Goal: Task Accomplishment & Management: Use online tool/utility

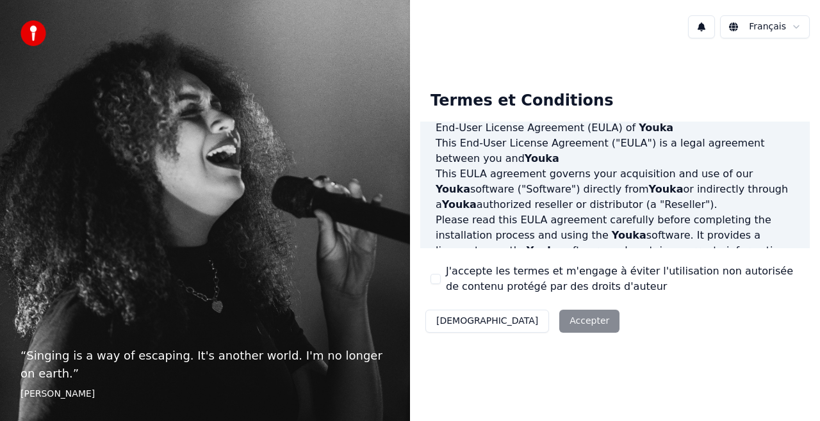
scroll to position [21, 0]
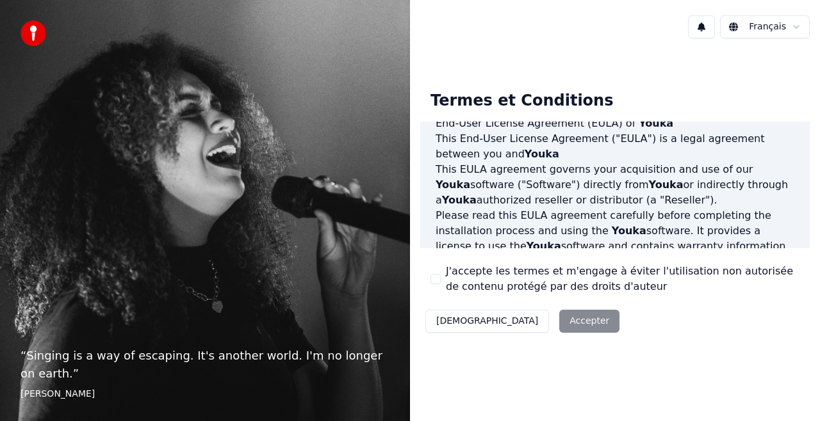
click at [440, 279] on div "J'accepte les termes et m'engage à éviter l'utilisation non autorisée de conten…" at bounding box center [614, 279] width 369 height 31
click at [437, 278] on button "J'accepte les termes et m'engage à éviter l'utilisation non autorisée de conten…" at bounding box center [435, 279] width 10 height 10
click at [559, 320] on button "Accepter" at bounding box center [589, 321] width 60 height 23
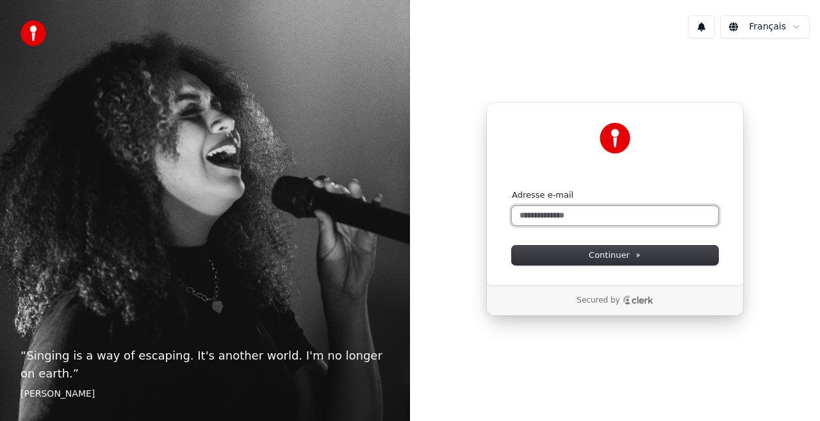
click at [565, 207] on input "Adresse e-mail" at bounding box center [615, 215] width 206 height 19
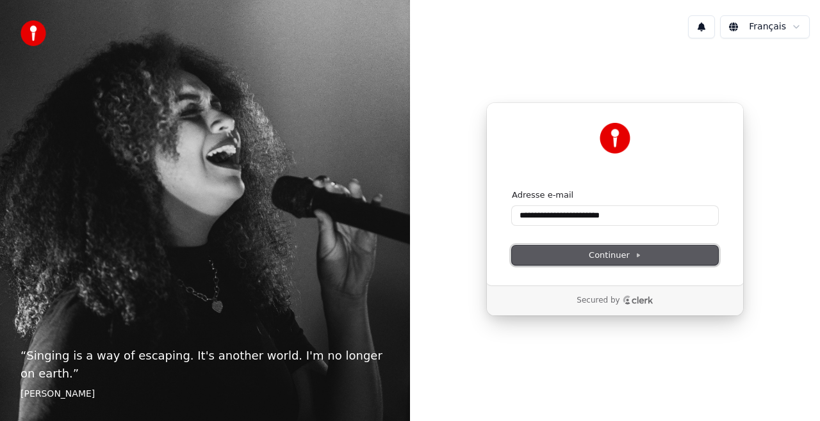
click at [597, 260] on span "Continuer" at bounding box center [614, 256] width 53 height 12
type input "**********"
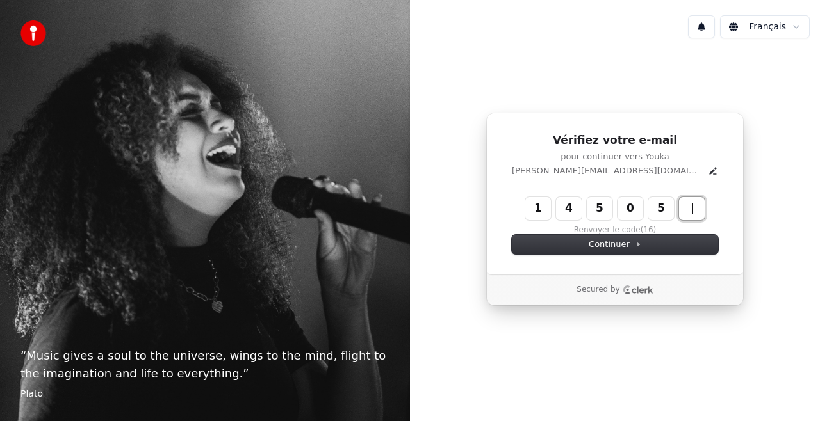
type input "******"
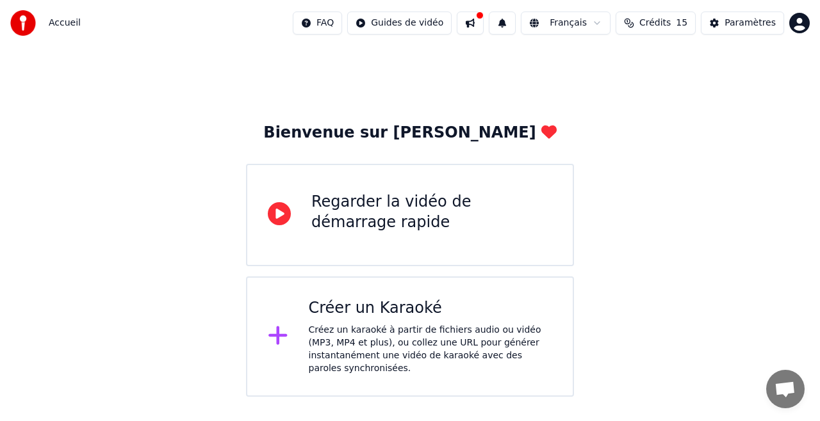
click at [439, 237] on div "Regarder la vidéo de démarrage rapide" at bounding box center [431, 215] width 241 height 46
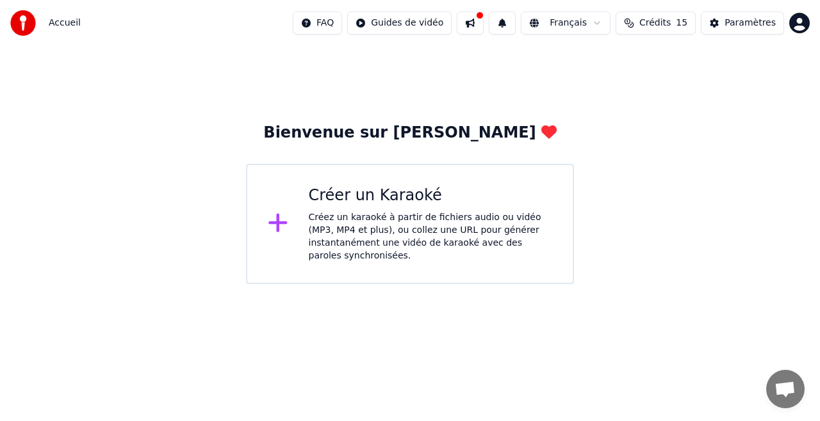
click at [399, 221] on div "Créez un karaoké à partir de fichiers audio ou vidéo (MP3, MP4 et plus), ou col…" at bounding box center [431, 236] width 244 height 51
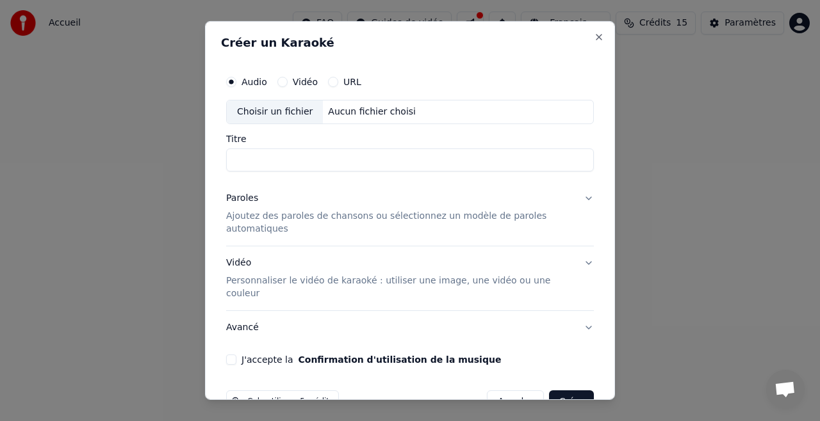
click at [286, 81] on button "Vidéo" at bounding box center [282, 82] width 10 height 10
click at [240, 83] on div "Audio" at bounding box center [246, 82] width 41 height 10
click at [237, 83] on div "Audio" at bounding box center [246, 82] width 41 height 10
click at [237, 85] on div "Audio" at bounding box center [246, 82] width 41 height 10
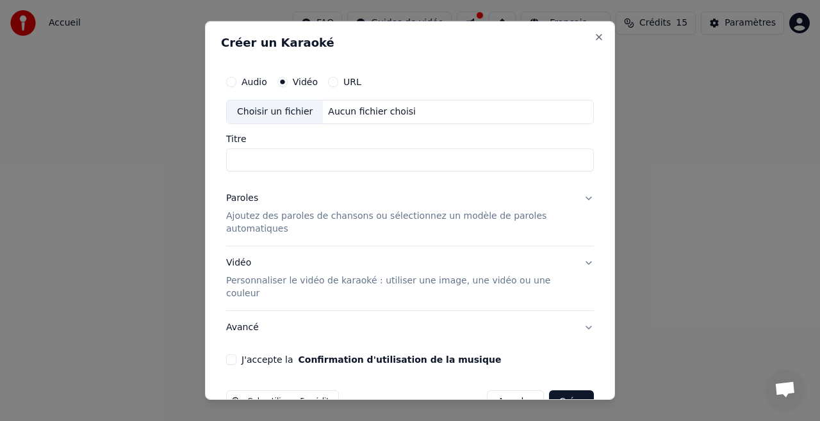
click at [243, 86] on label "Audio" at bounding box center [254, 81] width 26 height 9
click at [236, 87] on button "Audio" at bounding box center [231, 82] width 10 height 10
click at [279, 82] on button "Vidéo" at bounding box center [282, 82] width 10 height 10
click at [328, 78] on button "URL" at bounding box center [333, 82] width 10 height 10
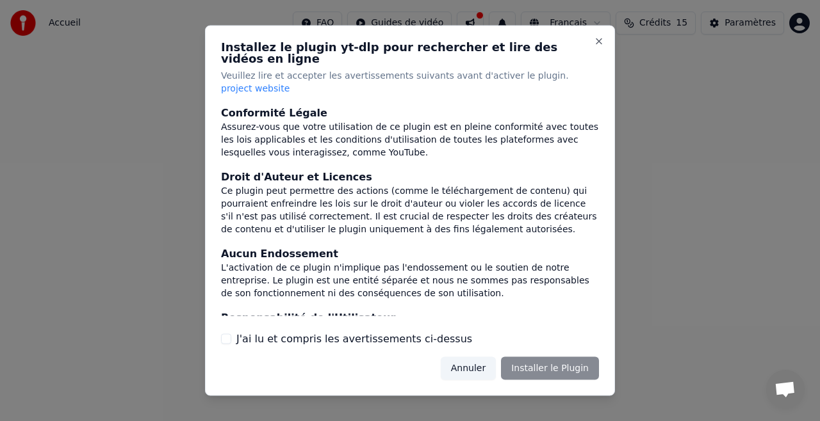
click at [483, 357] on button "Annuler" at bounding box center [467, 368] width 55 height 23
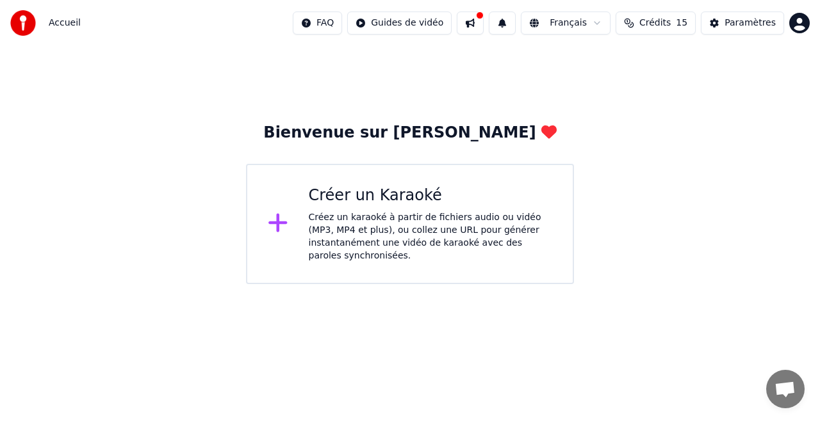
click at [352, 227] on div "Créez un karaoké à partir de fichiers audio ou vidéo (MP3, MP4 et plus), ou col…" at bounding box center [431, 236] width 244 height 51
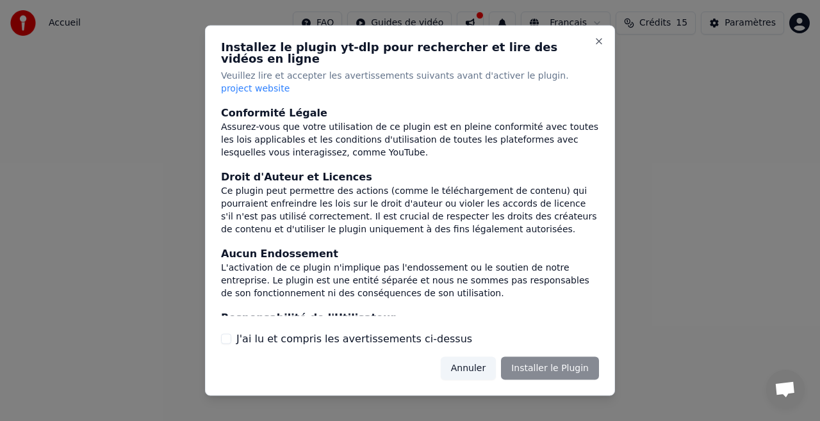
click at [472, 357] on button "Annuler" at bounding box center [467, 368] width 55 height 23
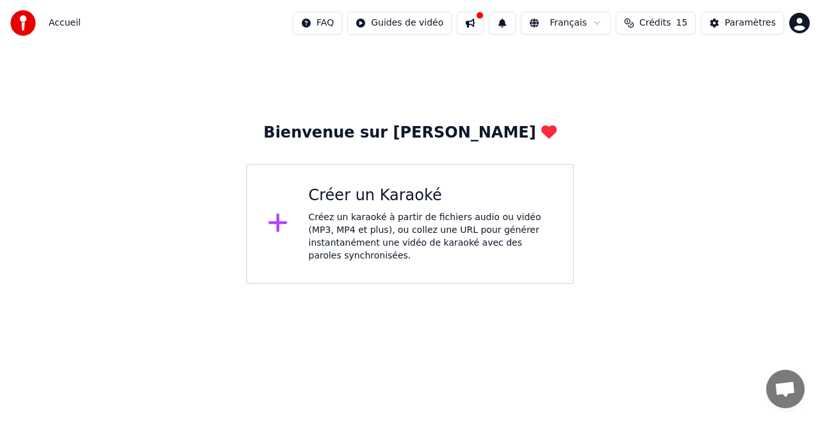
click at [369, 215] on div "Créez un karaoké à partir de fichiers audio ou vidéo (MP3, MP4 et plus), ou col…" at bounding box center [431, 236] width 244 height 51
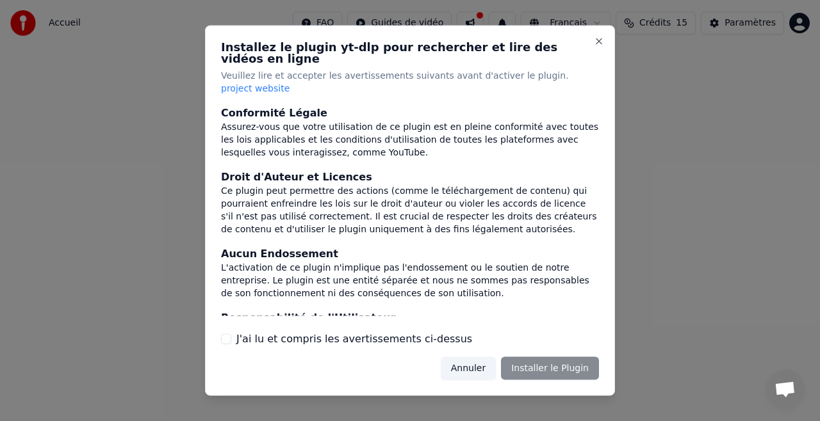
click at [593, 56] on h2 "Installez le plugin yt-dlp pour rechercher et lire des vidéos en ligne" at bounding box center [410, 53] width 378 height 23
click at [597, 47] on button "Close" at bounding box center [599, 41] width 10 height 10
click at [598, 47] on button "Close" at bounding box center [599, 41] width 10 height 10
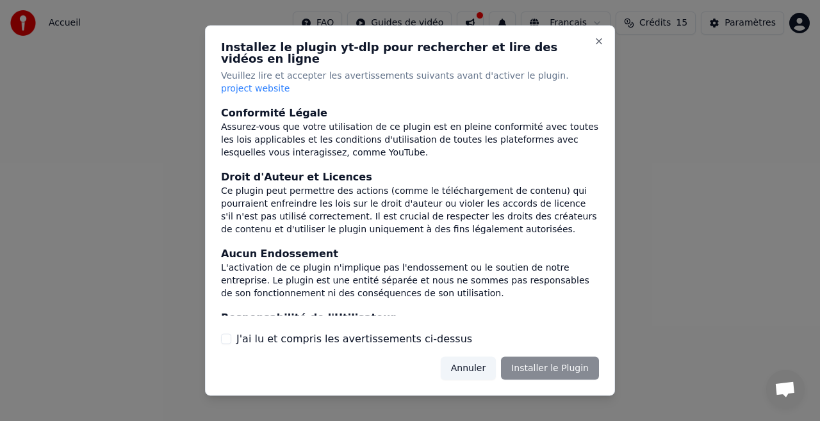
click at [524, 359] on div "Annuler Installer le Plugin" at bounding box center [519, 368] width 158 height 23
click at [299, 331] on label "J'ai lu et compris les avertissements ci-dessus" at bounding box center [354, 338] width 236 height 15
click at [231, 334] on button "J'ai lu et compris les avertissements ci-dessus" at bounding box center [226, 339] width 10 height 10
click at [554, 361] on button "Installer le Plugin" at bounding box center [550, 368] width 98 height 23
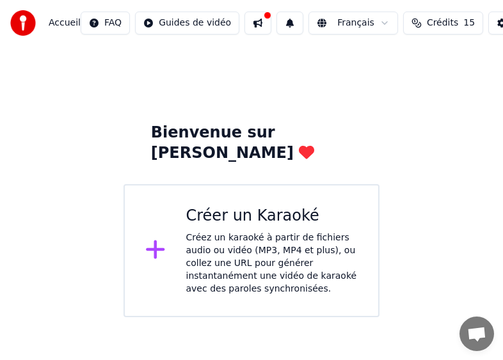
click at [328, 206] on div "Créer un Karaoké" at bounding box center [272, 216] width 172 height 20
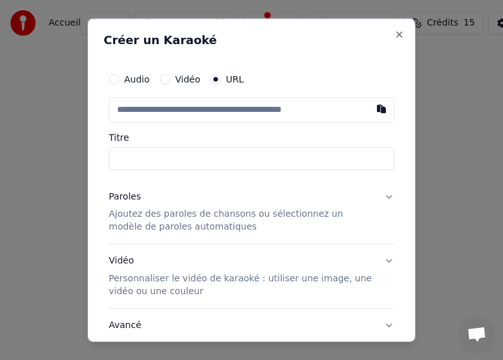
click at [337, 302] on button "Vidéo Personnaliser le vidéo de karaoké : utiliser une image, une vidéo ou une …" at bounding box center [252, 277] width 286 height 64
click at [257, 110] on input "text" at bounding box center [252, 110] width 286 height 26
click at [369, 103] on button "button" at bounding box center [382, 108] width 26 height 23
type input "**********"
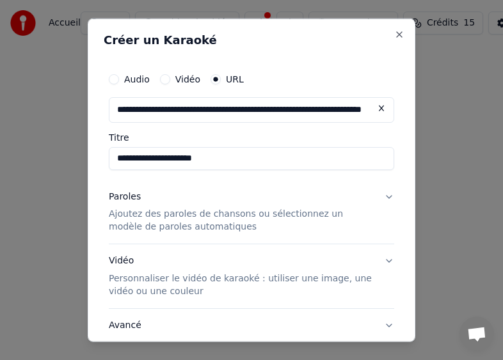
type input "**********"
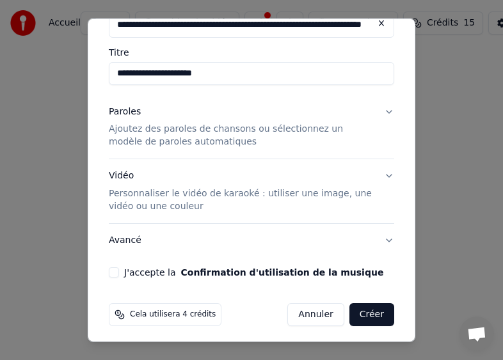
scroll to position [89, 0]
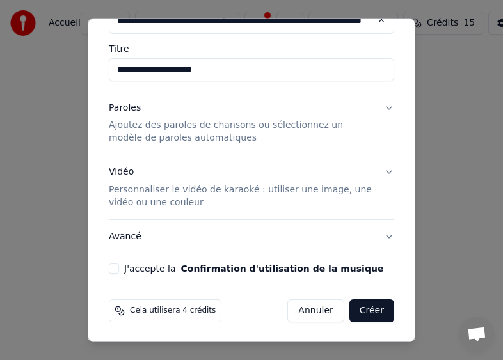
click at [115, 267] on button "J'accepte la Confirmation d'utilisation de la musique" at bounding box center [114, 269] width 10 height 10
click at [369, 309] on button "Créer" at bounding box center [372, 311] width 45 height 23
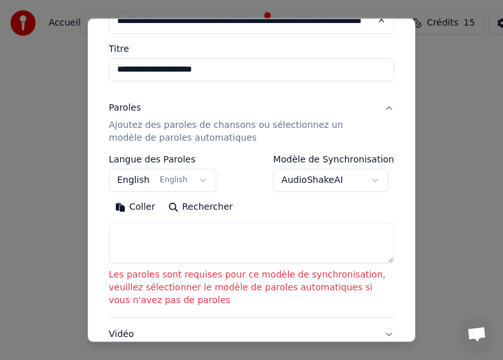
click at [255, 241] on textarea at bounding box center [252, 243] width 286 height 41
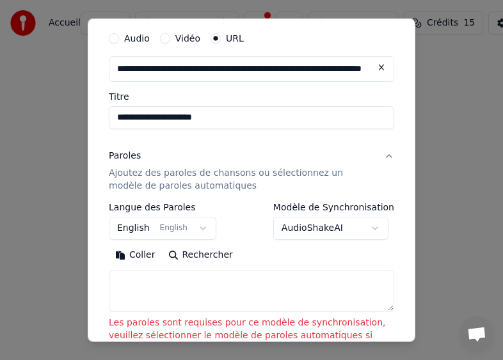
scroll to position [46, 0]
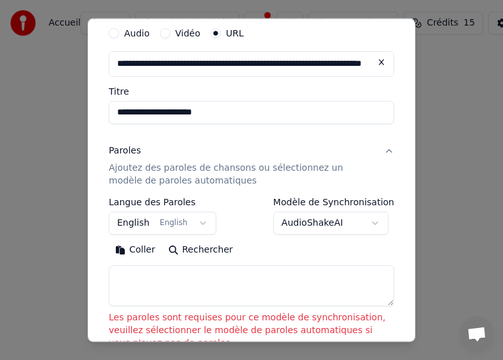
click at [167, 245] on button "Rechercher" at bounding box center [200, 250] width 77 height 20
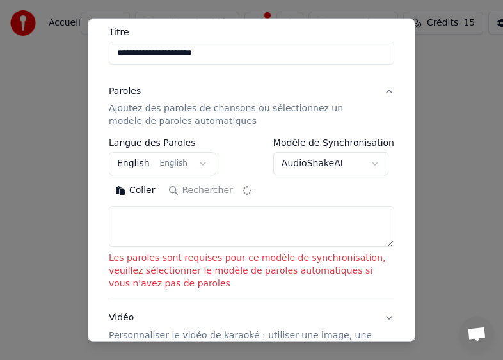
type textarea "**********"
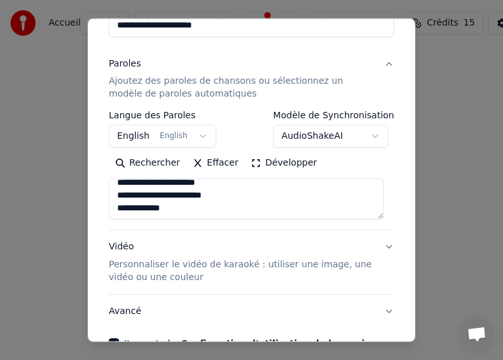
scroll to position [208, 0]
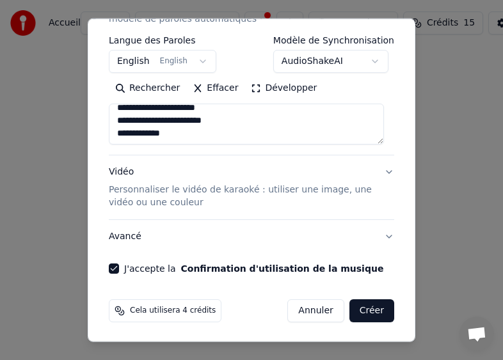
click at [225, 190] on p "Personnaliser le vidéo de karaoké : utiliser une image, une vidéo ou une couleur" at bounding box center [241, 197] width 265 height 26
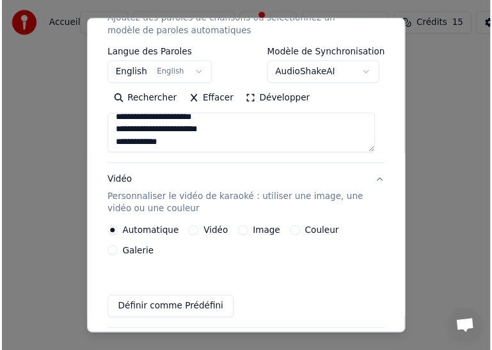
scroll to position [194, 0]
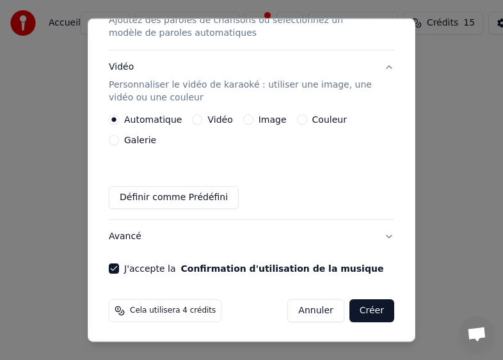
click at [355, 306] on button "Créer" at bounding box center [372, 311] width 45 height 23
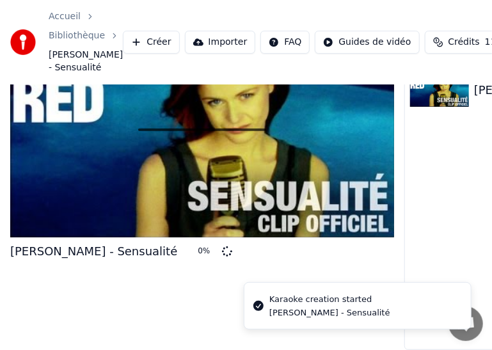
scroll to position [72, 0]
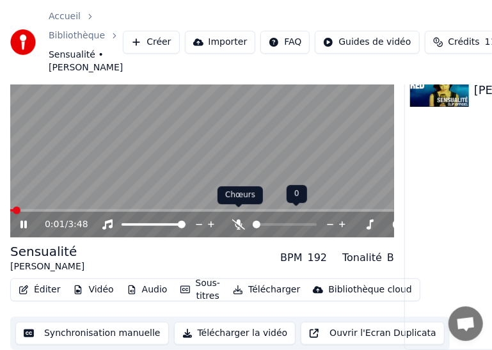
click at [241, 220] on icon at bounding box center [238, 225] width 13 height 10
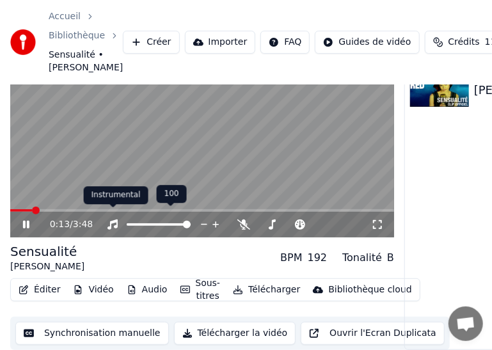
click at [115, 220] on icon at bounding box center [112, 225] width 13 height 10
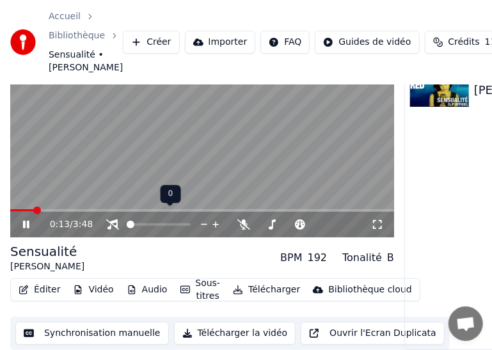
click at [115, 220] on icon at bounding box center [112, 225] width 13 height 10
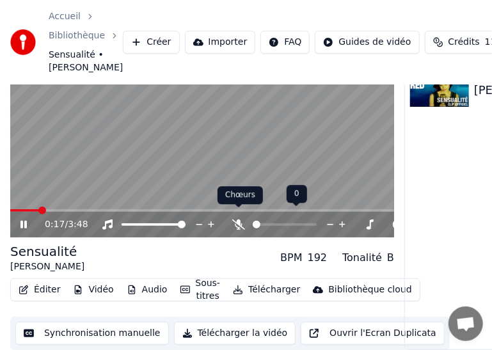
click at [242, 220] on icon at bounding box center [238, 225] width 13 height 10
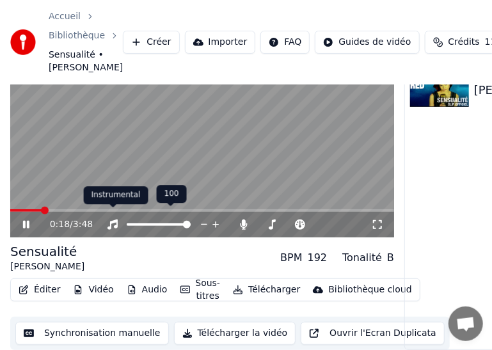
click at [116, 220] on icon at bounding box center [113, 225] width 10 height 10
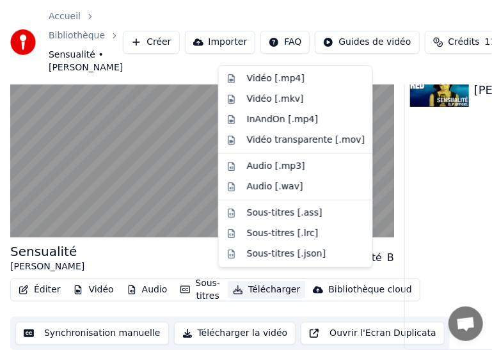
click at [261, 282] on button "Télécharger" at bounding box center [266, 290] width 77 height 18
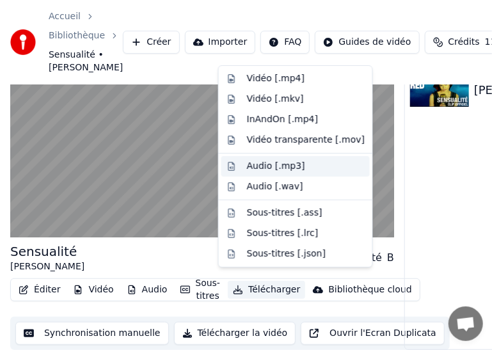
click at [264, 171] on div "Audio [.mp3]" at bounding box center [276, 166] width 58 height 13
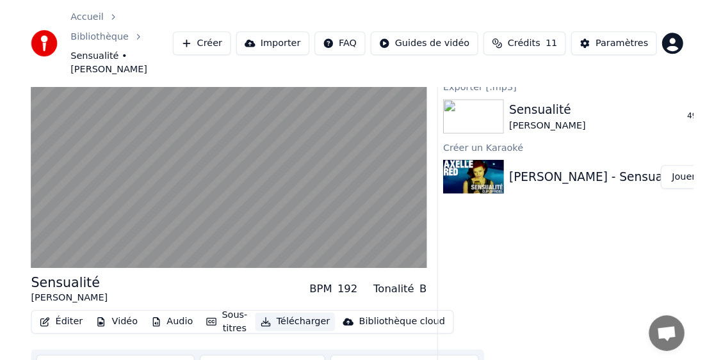
scroll to position [29, 0]
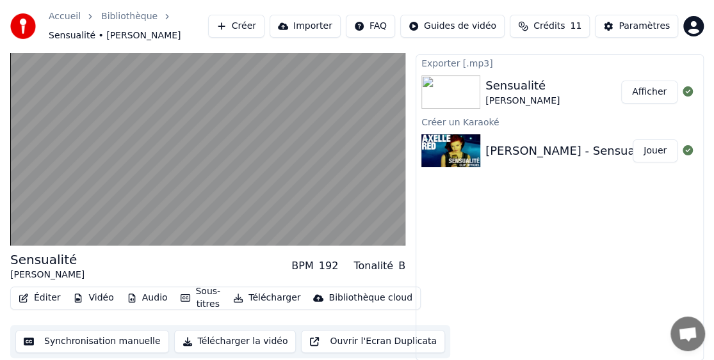
click at [642, 92] on button "Afficher" at bounding box center [649, 92] width 56 height 23
click at [653, 85] on button "Afficher" at bounding box center [649, 92] width 56 height 23
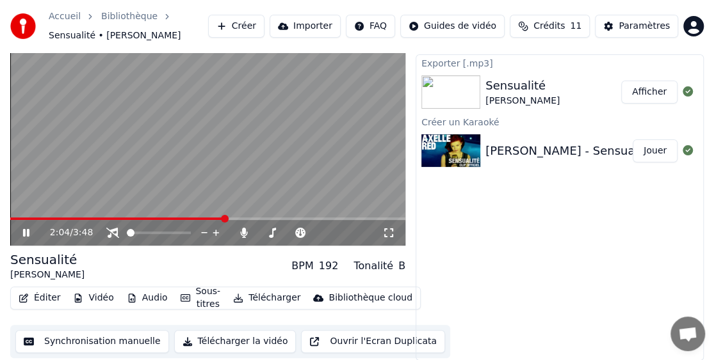
click at [131, 122] on video at bounding box center [207, 135] width 395 height 222
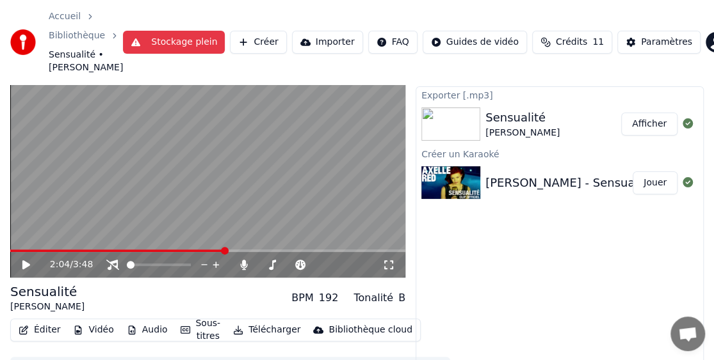
scroll to position [61, 0]
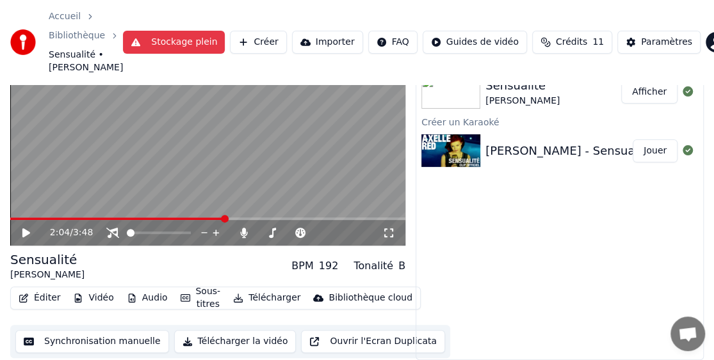
click at [138, 296] on button "Audio" at bounding box center [147, 298] width 51 height 18
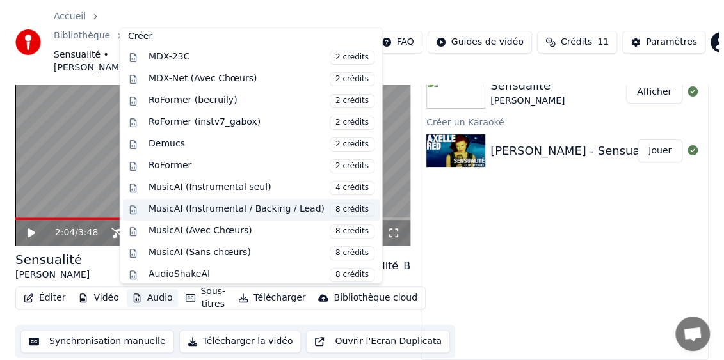
scroll to position [0, 0]
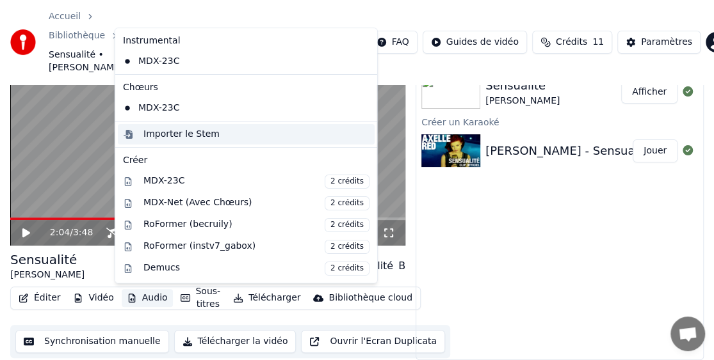
click at [182, 137] on div "Importer le Stem" at bounding box center [181, 134] width 76 height 13
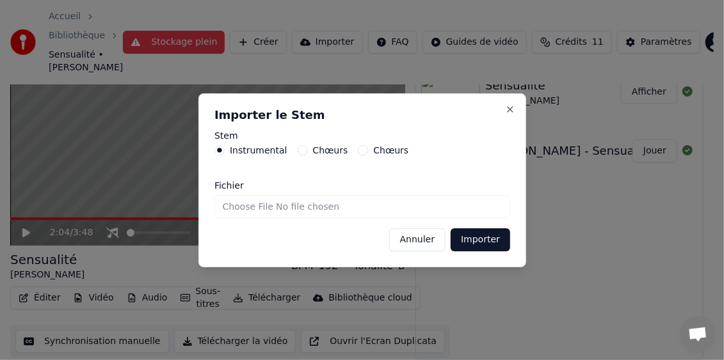
click at [288, 149] on div "Instrumental Chœurs Chœurs" at bounding box center [362, 150] width 296 height 10
click at [297, 150] on button "Chœurs" at bounding box center [302, 150] width 10 height 10
click at [358, 147] on button "Chœurs" at bounding box center [363, 150] width 10 height 10
click at [218, 152] on button "Instrumental" at bounding box center [219, 150] width 10 height 10
click at [215, 155] on div "Stem Instrumental Chœurs Chœurs" at bounding box center [362, 151] width 296 height 40
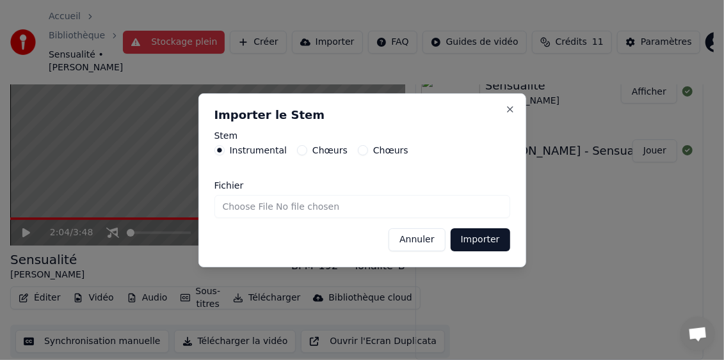
click at [440, 236] on button "Annuler" at bounding box center [417, 240] width 56 height 23
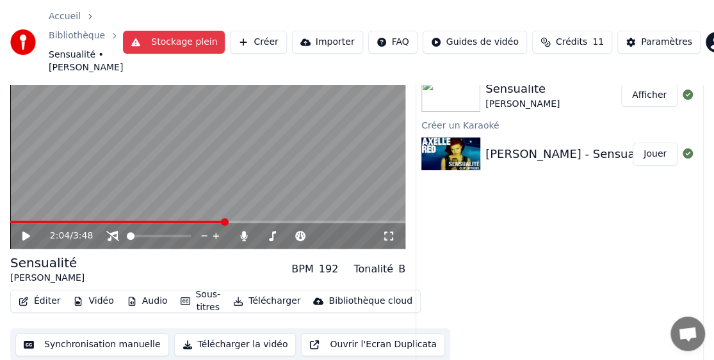
scroll to position [61, 0]
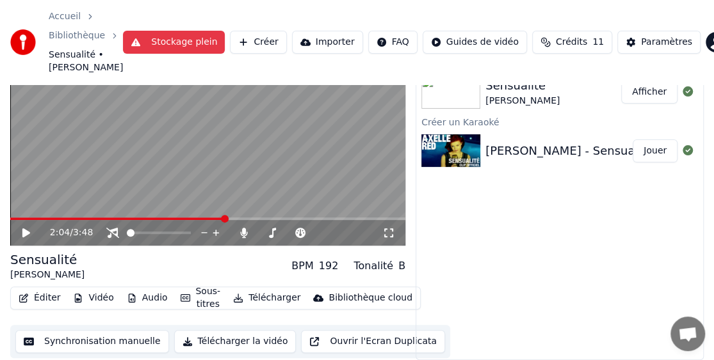
click at [254, 298] on button "Télécharger" at bounding box center [266, 298] width 77 height 18
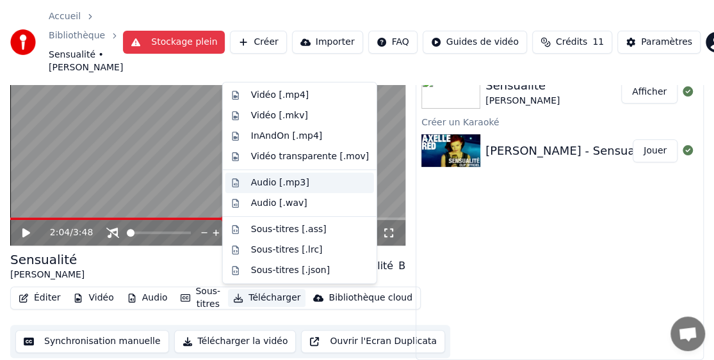
scroll to position [29, 0]
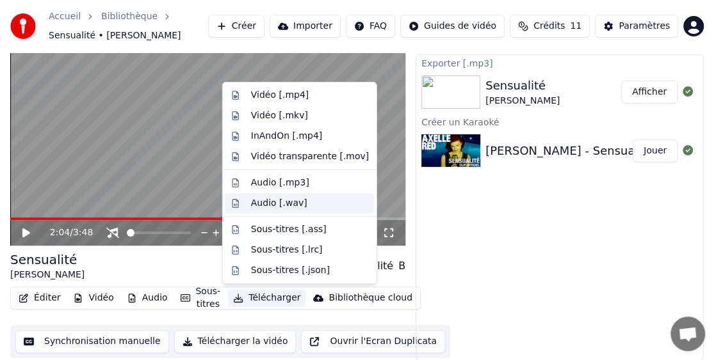
click at [265, 198] on div "Audio [.wav]" at bounding box center [279, 203] width 56 height 13
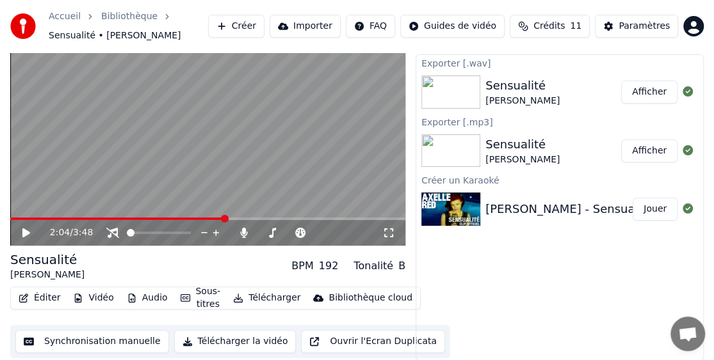
click at [656, 89] on button "Afficher" at bounding box center [649, 92] width 56 height 23
click at [663, 84] on button "Afficher" at bounding box center [649, 92] width 56 height 23
